Goal: Task Accomplishment & Management: Complete application form

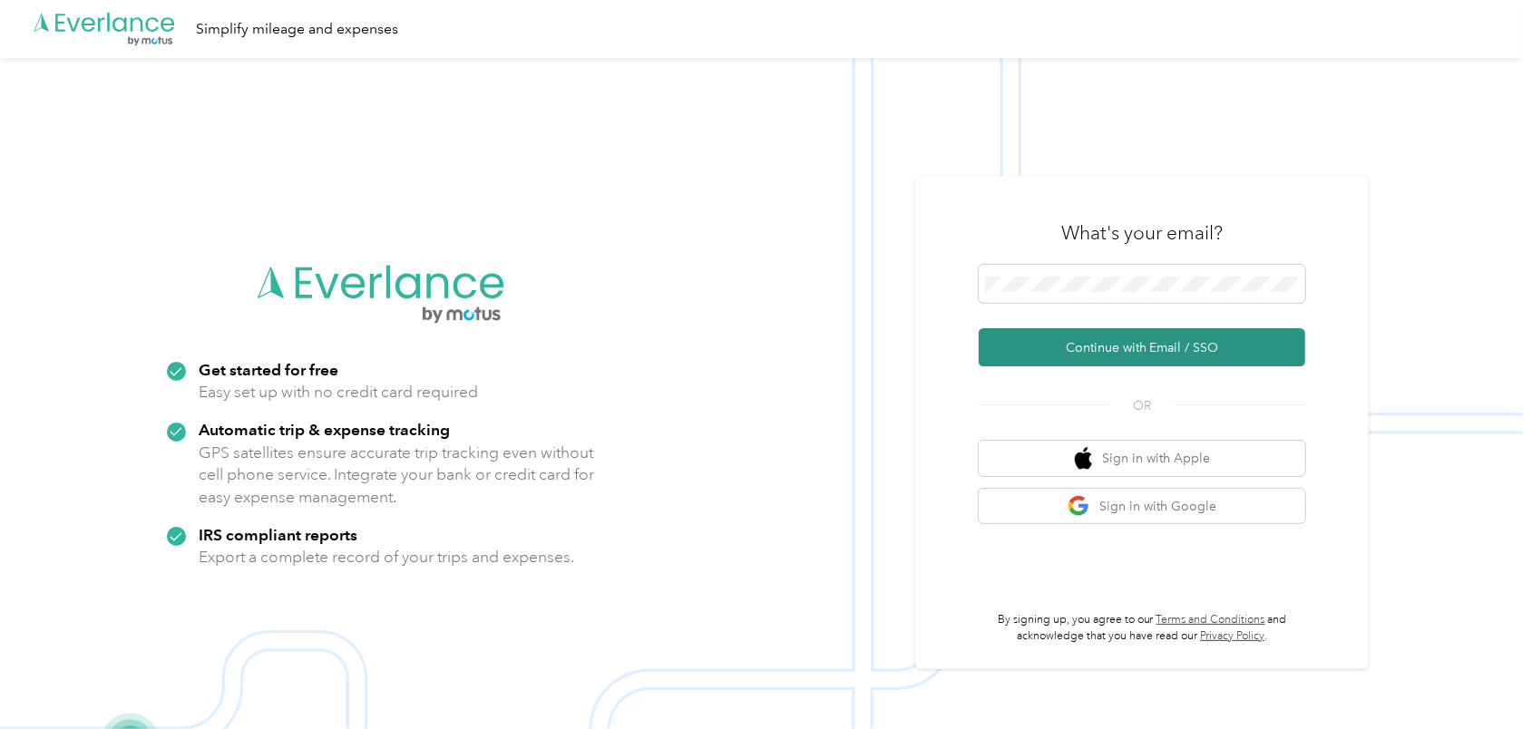
click at [1102, 345] on button "Continue with Email / SSO" at bounding box center [1142, 347] width 327 height 38
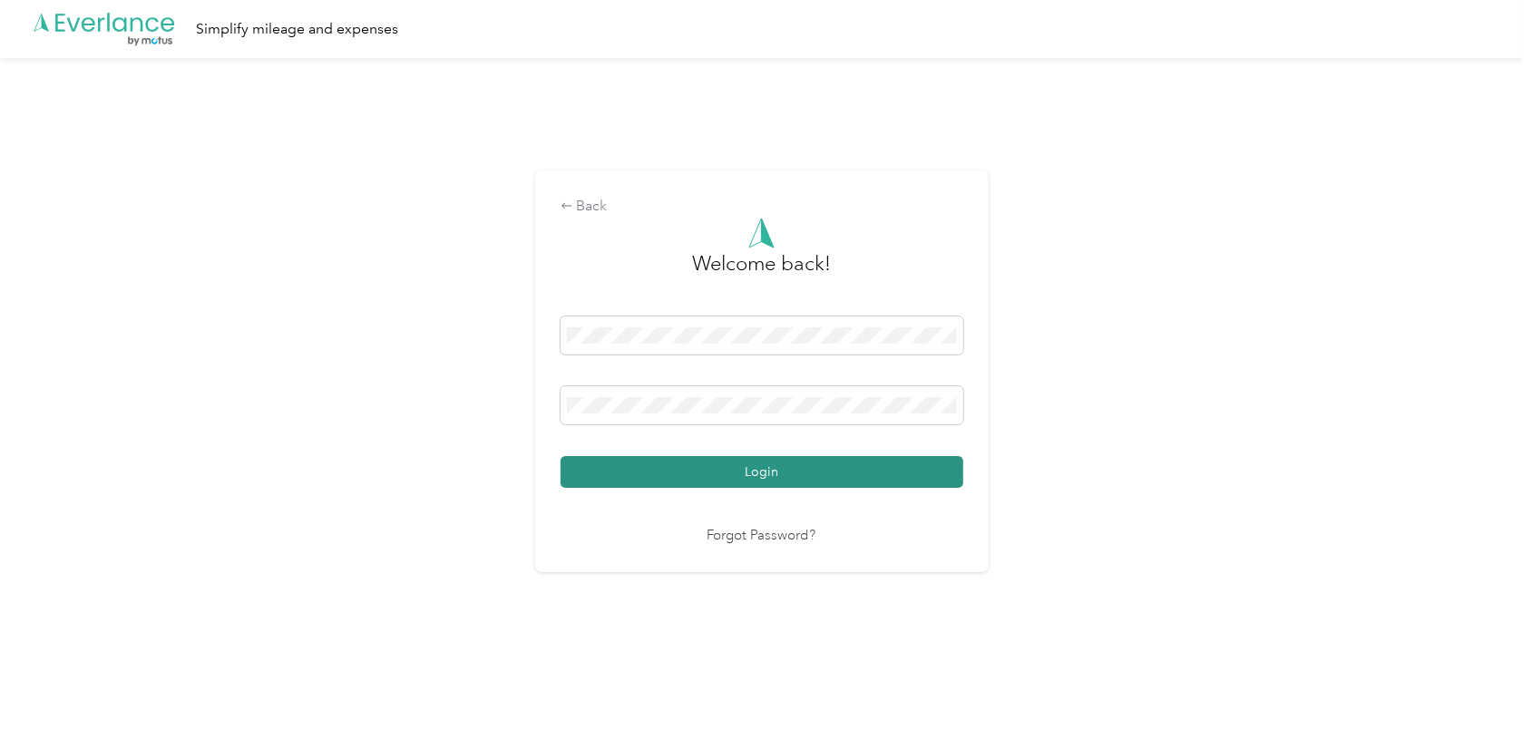
click at [756, 466] on button "Login" at bounding box center [762, 472] width 403 height 32
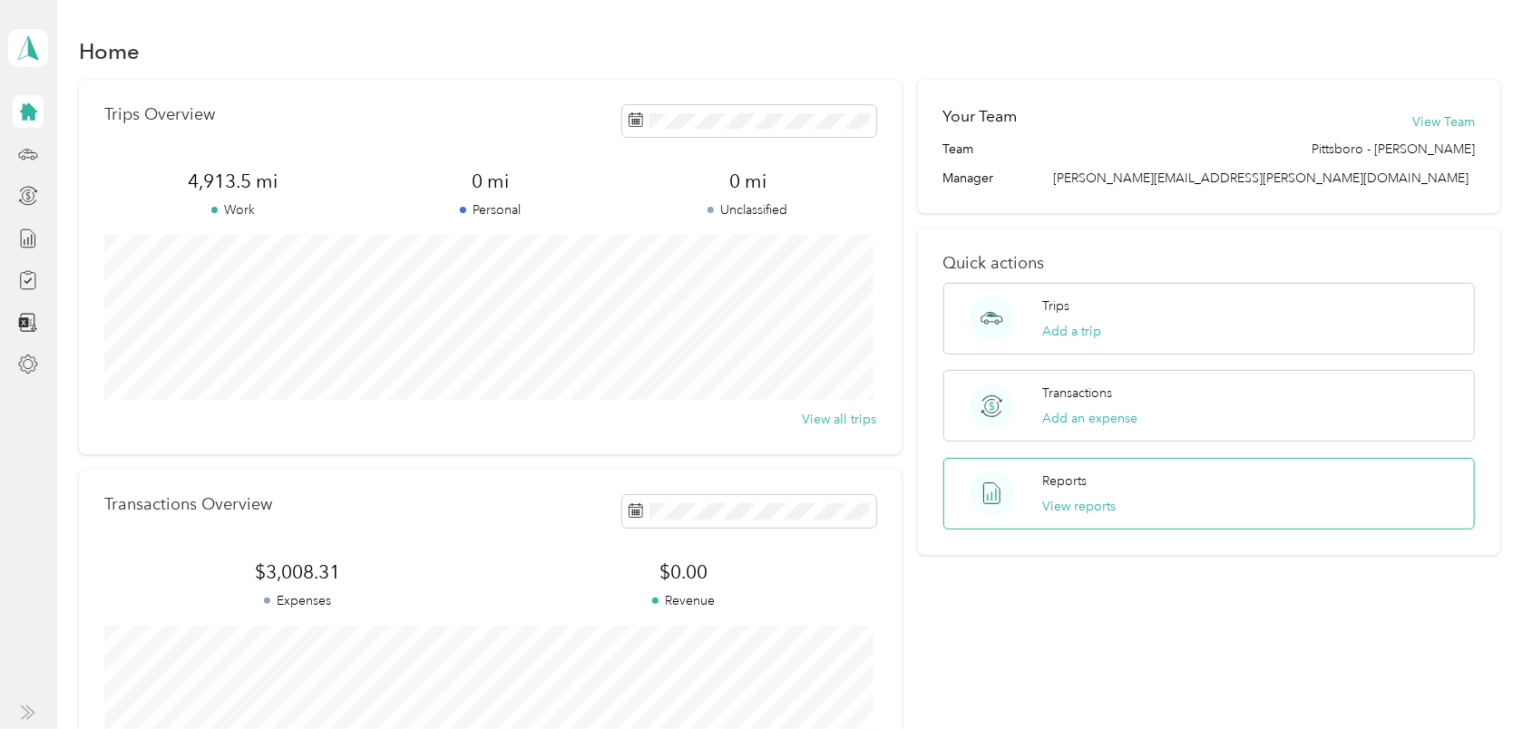
click at [1056, 493] on div "Reports View reports" at bounding box center [1078, 494] width 73 height 44
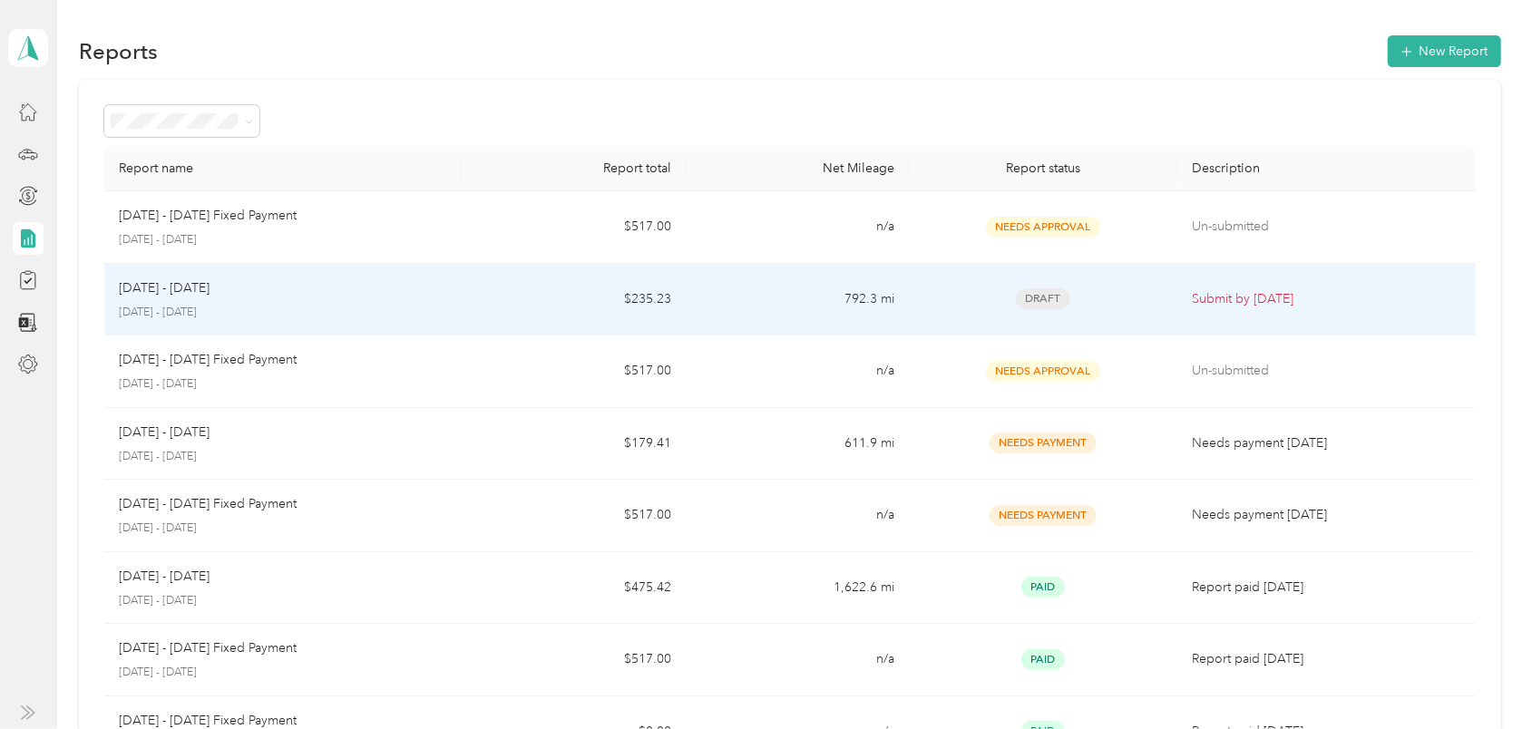
click at [329, 305] on p "[DATE] - [DATE]" at bounding box center [283, 313] width 328 height 16
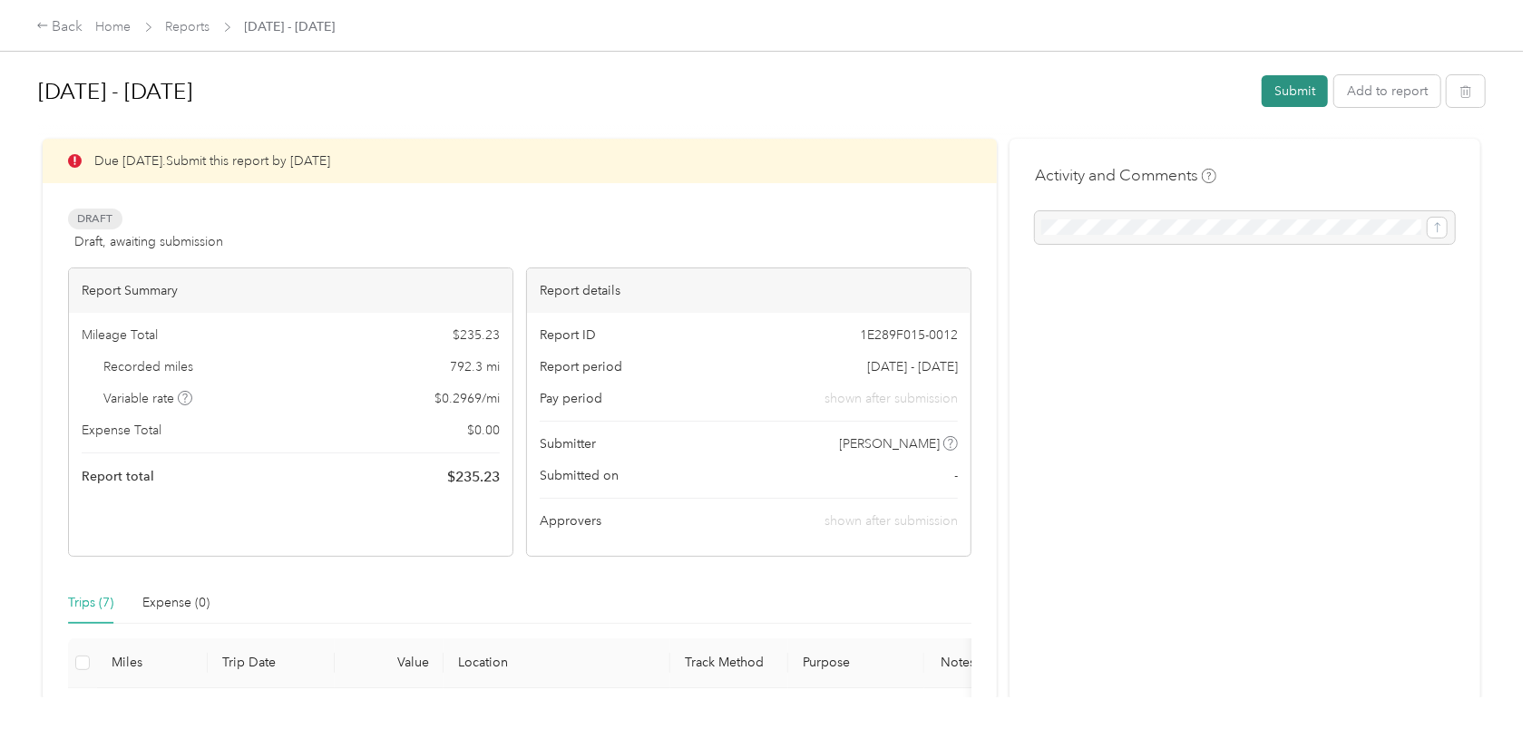
click at [1286, 94] on button "Submit" at bounding box center [1295, 91] width 66 height 32
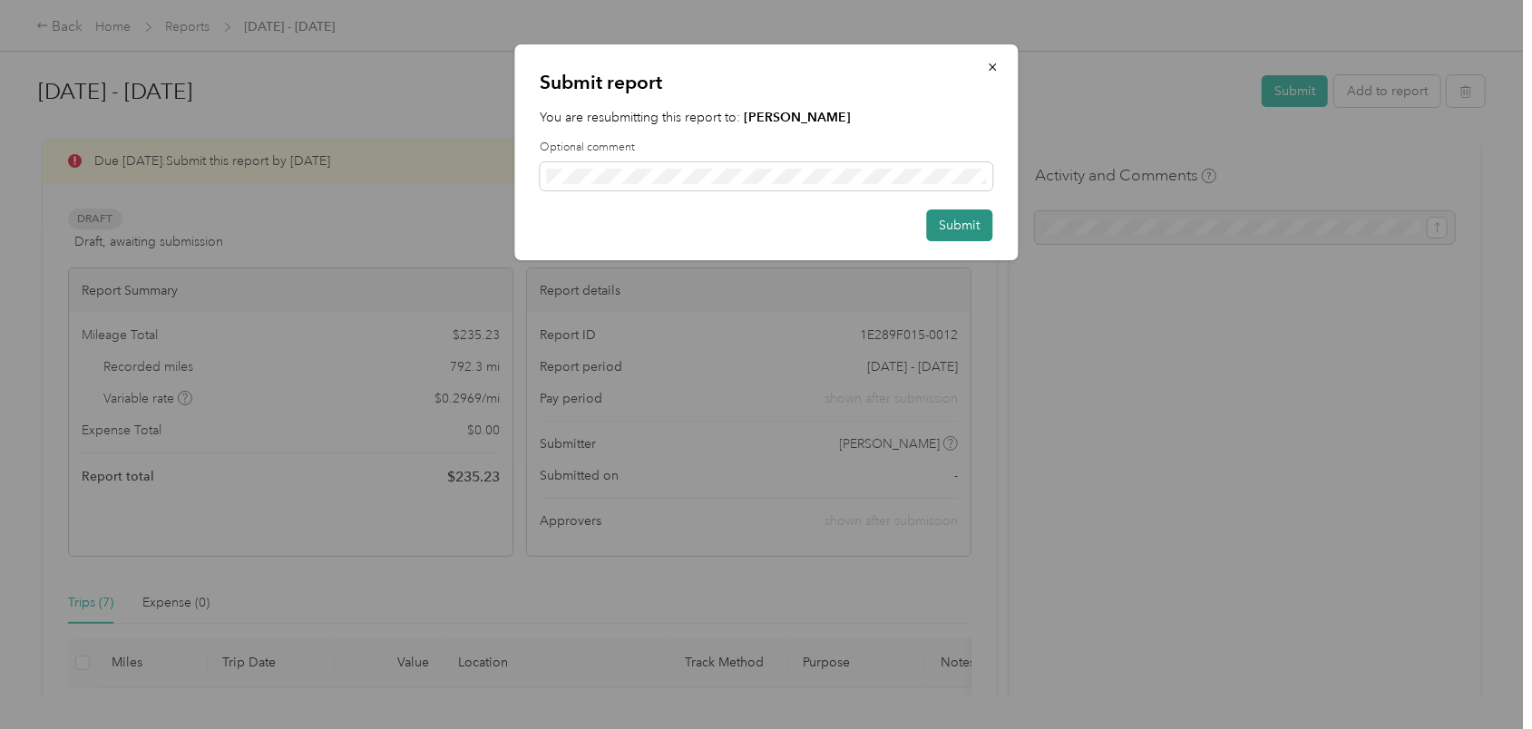
click at [954, 223] on button "Submit" at bounding box center [959, 226] width 66 height 32
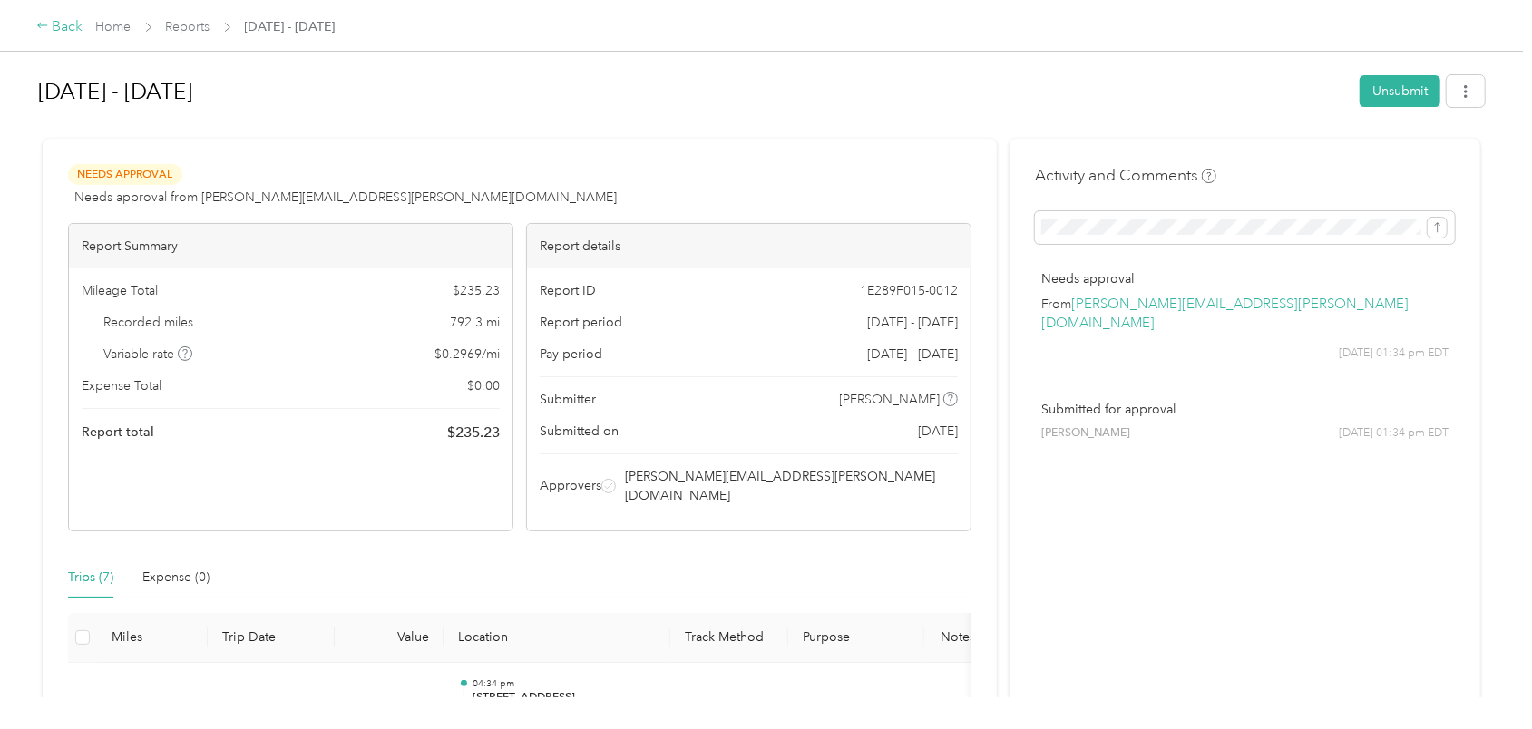
click at [49, 27] on div "Back" at bounding box center [59, 27] width 47 height 22
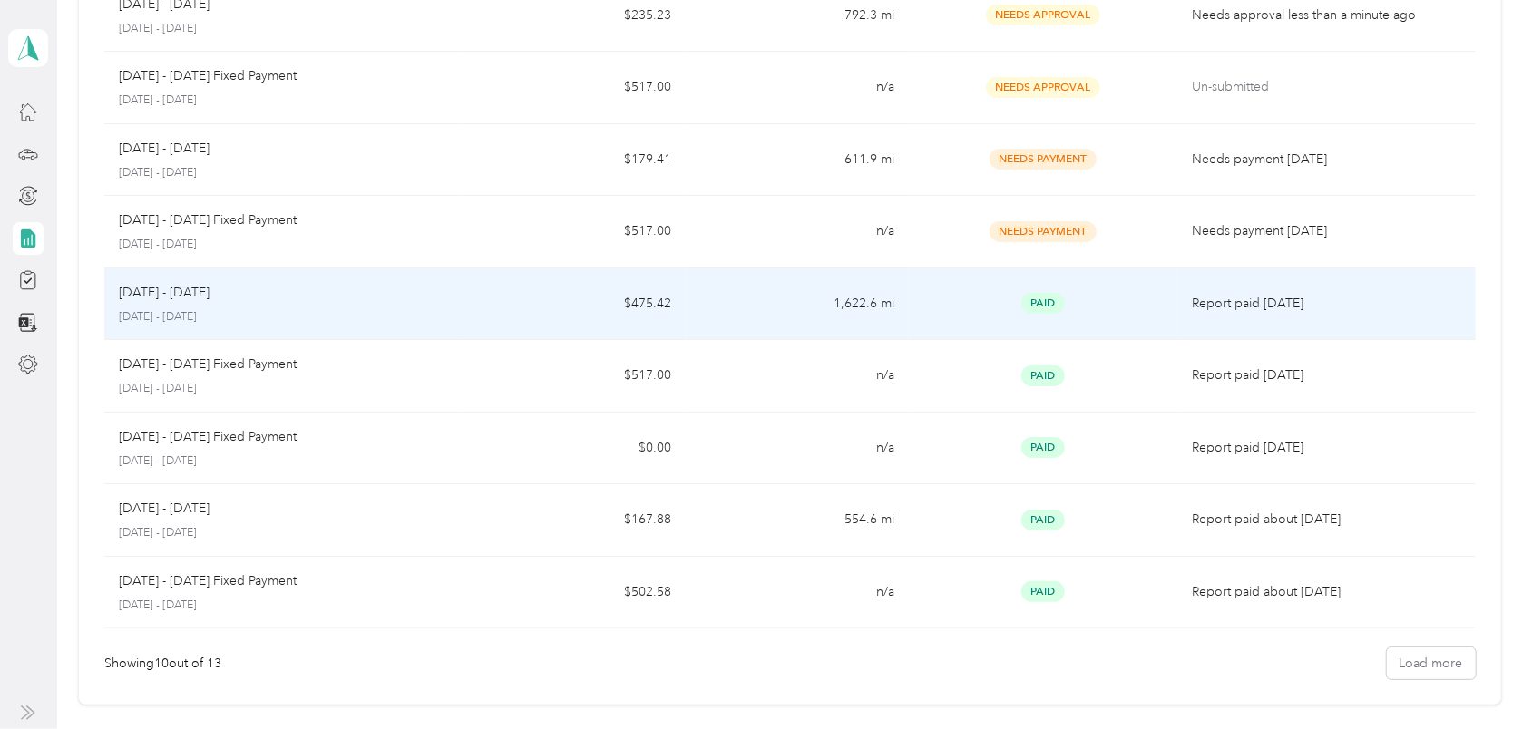
scroll to position [363, 0]
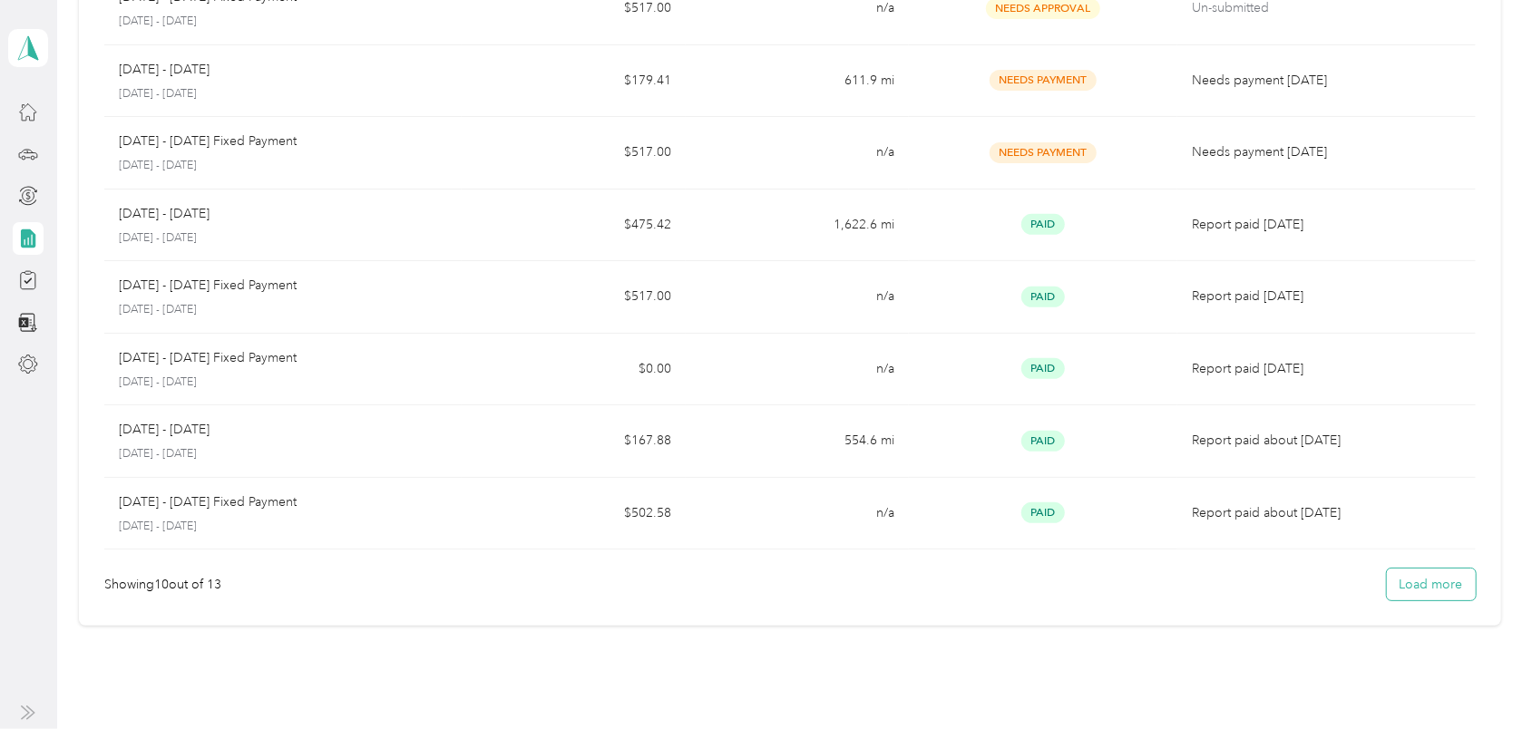
click at [1424, 572] on button "Load more" at bounding box center [1431, 585] width 89 height 32
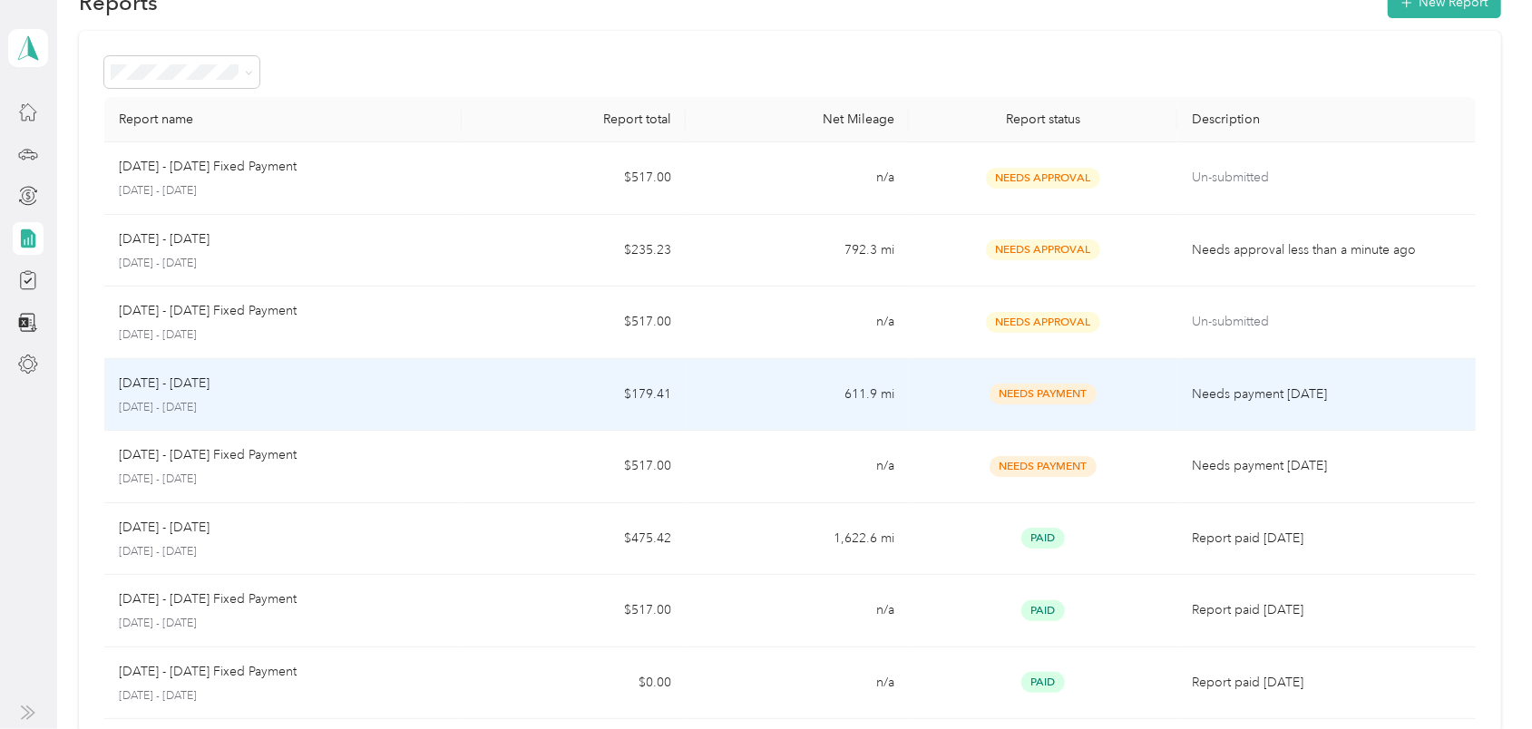
scroll to position [0, 0]
